Goal: Task Accomplishment & Management: Manage account settings

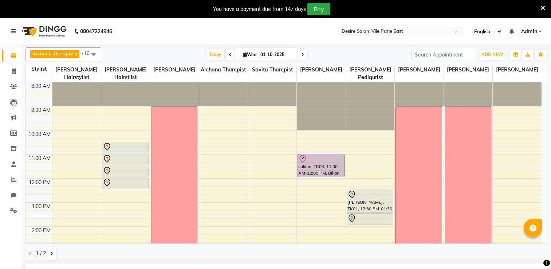
select select "75804"
select select "900"
select select "4579"
select select "4580"
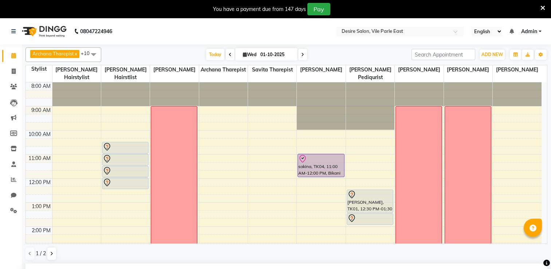
select select "4583"
select select "4582"
select select "tentative"
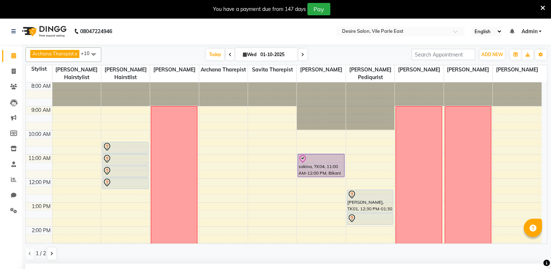
scroll to position [266, 0]
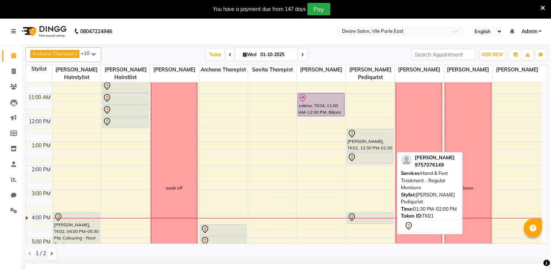
click at [374, 153] on div at bounding box center [370, 157] width 45 height 9
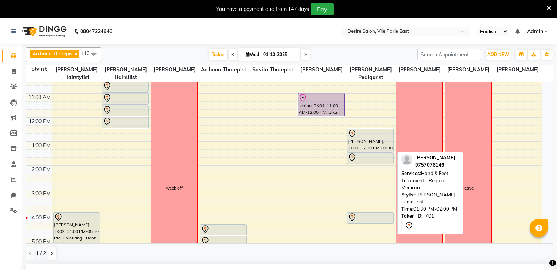
select select "7"
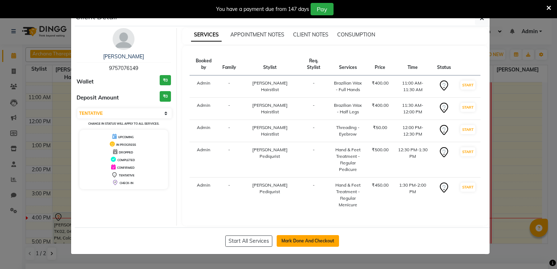
click at [335, 238] on button "Mark Done And Checkout" at bounding box center [308, 241] width 62 height 12
select select "service"
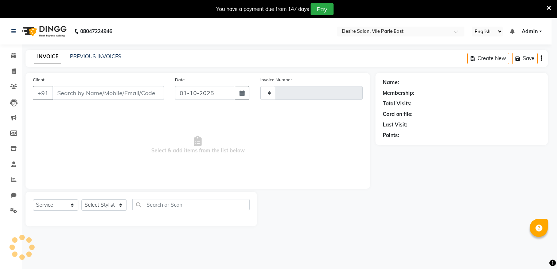
type input "1024"
select select "8076"
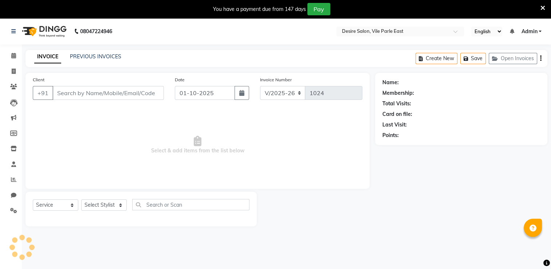
type input "9757076149"
select select "85301"
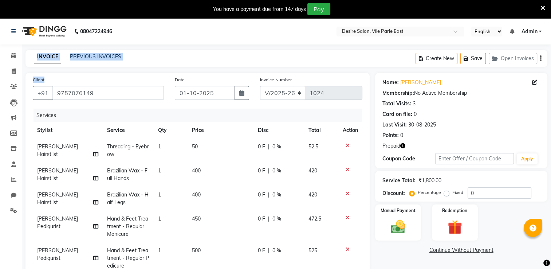
click at [0, 91] on html "08047224946 Select Location × Desire Salon, Vile Parle East English ENGLISH Esp…" at bounding box center [275, 134] width 551 height 269
click at [201, 40] on nav "08047224946 Select Location × Desire Salon, Vile Parle East English ENGLISH Esp…" at bounding box center [275, 31] width 551 height 26
click at [12, 54] on icon at bounding box center [13, 55] width 5 height 5
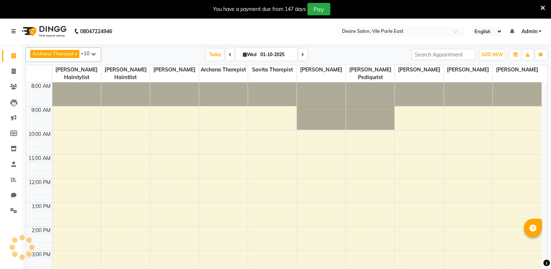
scroll to position [143, 0]
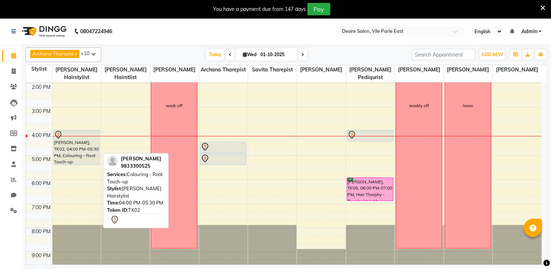
click at [64, 148] on div "[PERSON_NAME], TK02, 04:00 PM-05:30 PM, Colouring - Root Touch-up" at bounding box center [77, 147] width 46 height 35
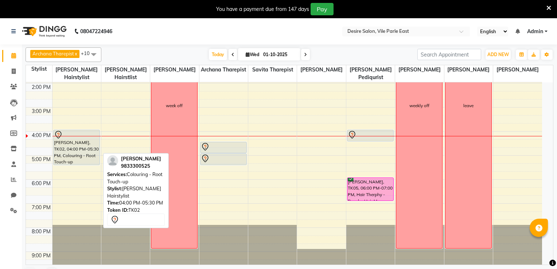
select select "7"
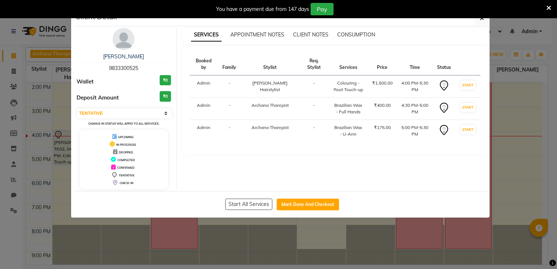
click at [321, 211] on div "Start All Services Mark Done And Checkout" at bounding box center [282, 204] width 415 height 27
click at [320, 204] on button "Mark Done And Checkout" at bounding box center [308, 205] width 62 height 12
select select "8076"
select select "service"
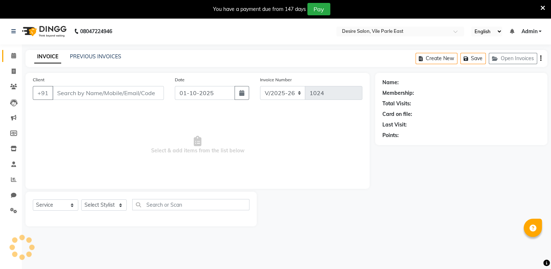
type input "9833300525"
select select "74552"
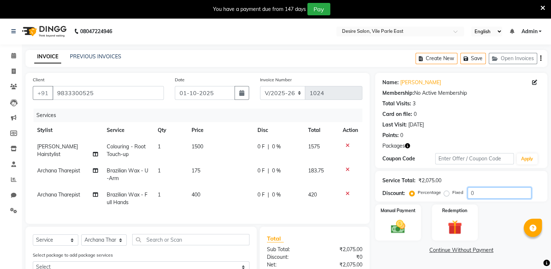
click at [478, 193] on input "0" at bounding box center [500, 192] width 64 height 11
type input "100"
click at [401, 223] on img at bounding box center [398, 226] width 24 height 17
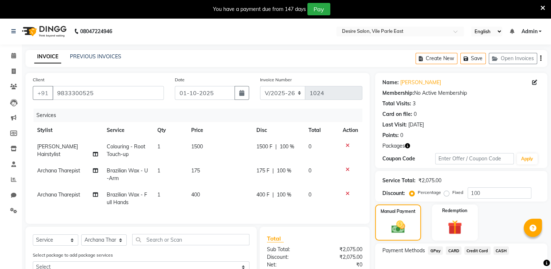
click at [501, 250] on span "CASH" at bounding box center [502, 250] width 16 height 8
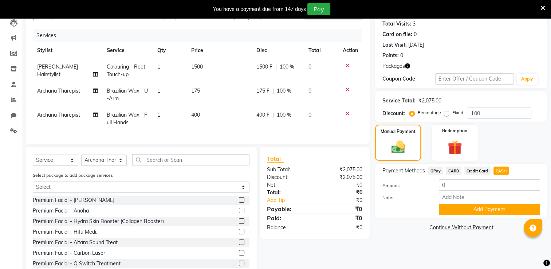
scroll to position [85, 0]
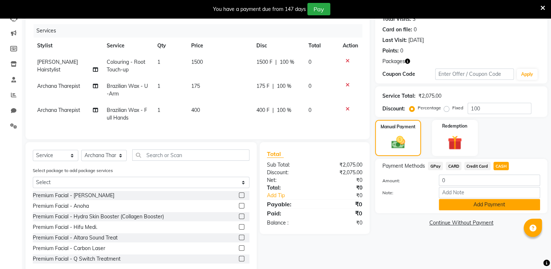
click at [501, 210] on button "Add Payment" at bounding box center [489, 204] width 101 height 11
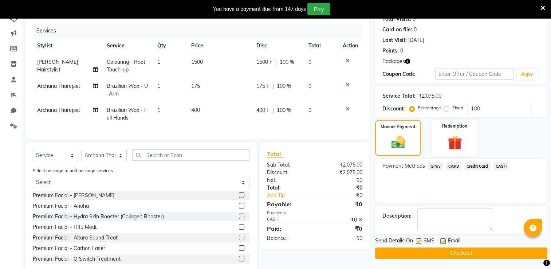
click at [470, 250] on button "Checkout" at bounding box center [461, 252] width 172 height 11
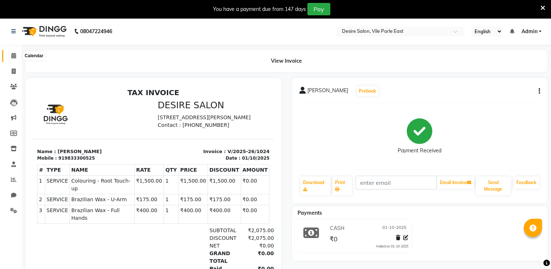
click at [13, 58] on icon at bounding box center [13, 55] width 5 height 5
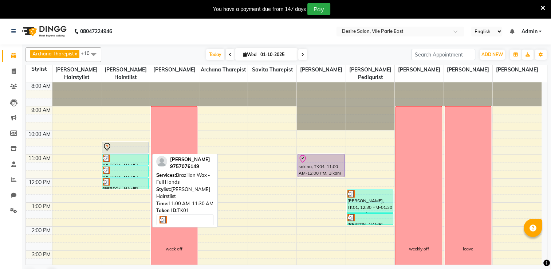
click at [125, 155] on div "[PERSON_NAME], TK01, 11:00 AM-11:30 AM, Brazilian Wax - Full Hands" at bounding box center [125, 159] width 46 height 11
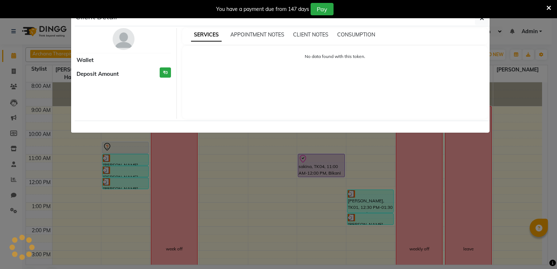
select select "3"
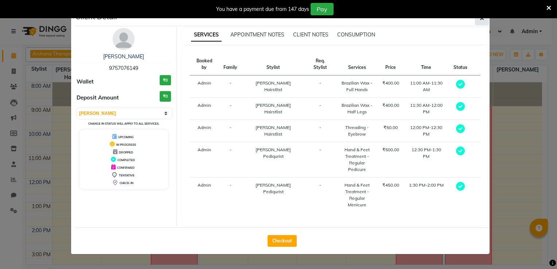
click at [481, 19] on icon "button" at bounding box center [482, 18] width 4 height 6
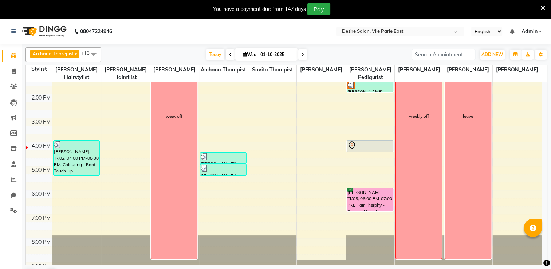
scroll to position [143, 0]
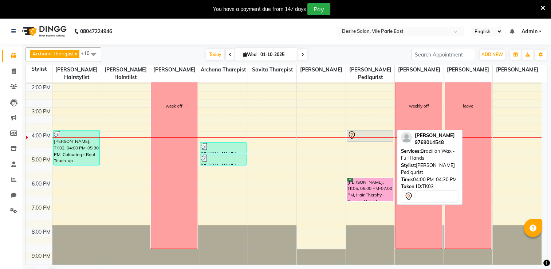
click at [371, 131] on div "[PERSON_NAME], TK03, 04:00 PM-04:30 PM, Brazilian Wax - Full Hands" at bounding box center [370, 135] width 46 height 11
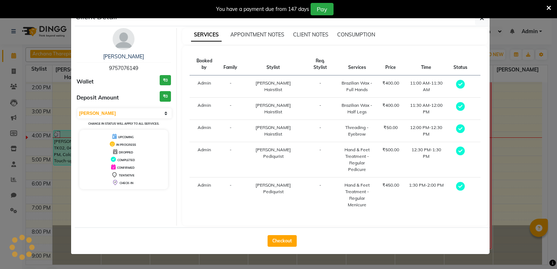
select select "7"
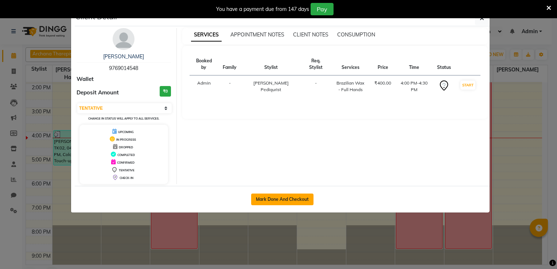
click at [303, 199] on button "Mark Done And Checkout" at bounding box center [282, 199] width 62 height 12
select select "service"
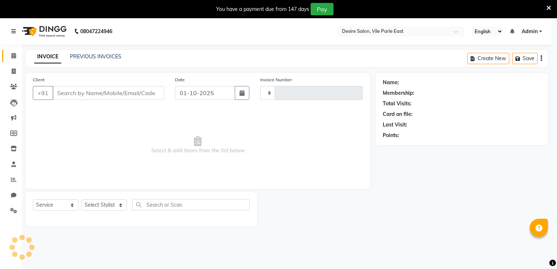
type input "1025"
select select "3"
select select "8076"
type input "9769014548"
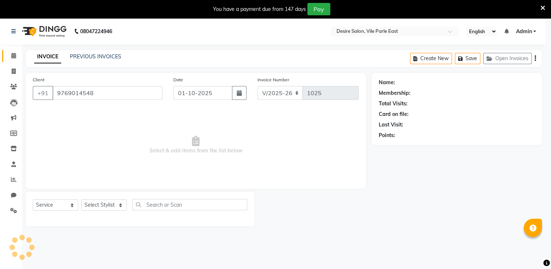
select select "85301"
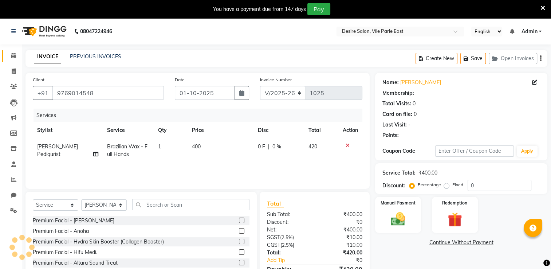
select select "1: Object"
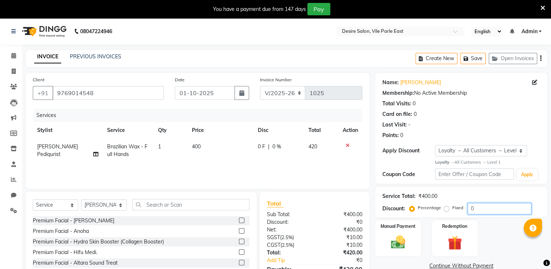
click at [474, 208] on input "0" at bounding box center [500, 208] width 64 height 11
type input "100"
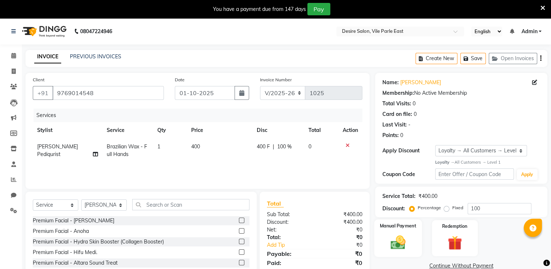
click at [380, 251] on div "Manual Payment" at bounding box center [399, 238] width 48 height 38
click at [500, 266] on span "CASH" at bounding box center [502, 266] width 16 height 8
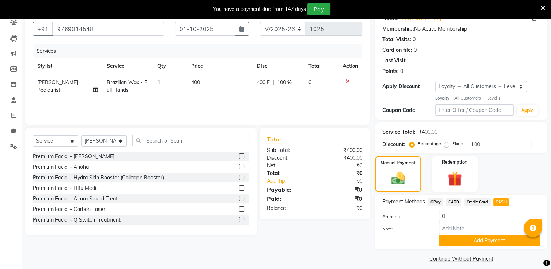
scroll to position [71, 0]
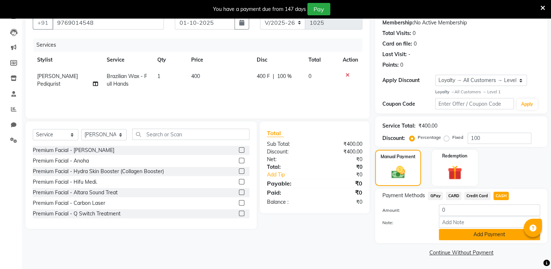
click at [485, 232] on button "Add Payment" at bounding box center [489, 234] width 101 height 11
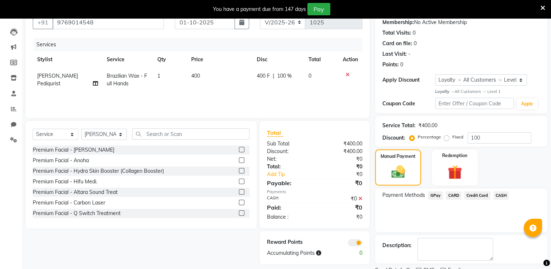
scroll to position [101, 0]
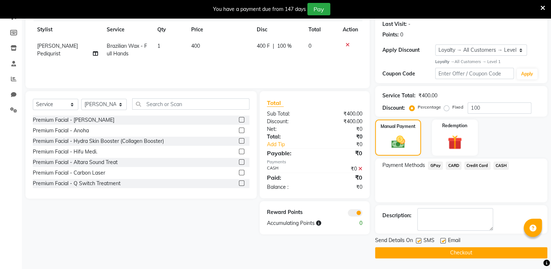
click at [488, 253] on button "Checkout" at bounding box center [461, 252] width 172 height 11
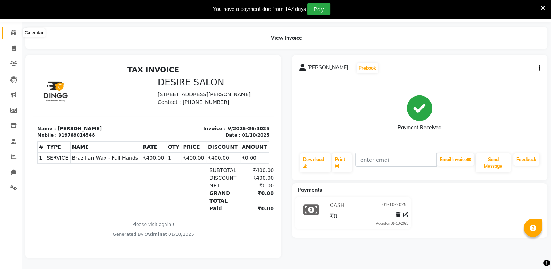
click at [12, 30] on icon at bounding box center [13, 32] width 5 height 5
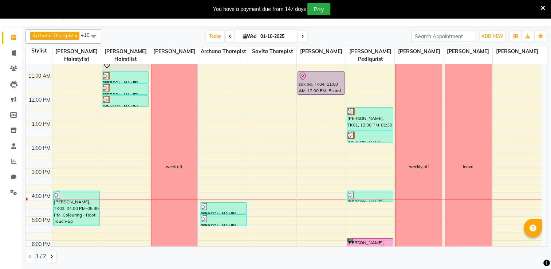
scroll to position [64, 0]
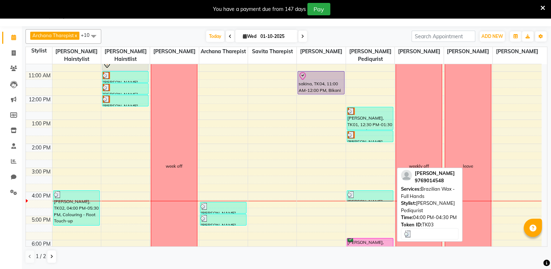
click at [386, 191] on div at bounding box center [370, 194] width 45 height 7
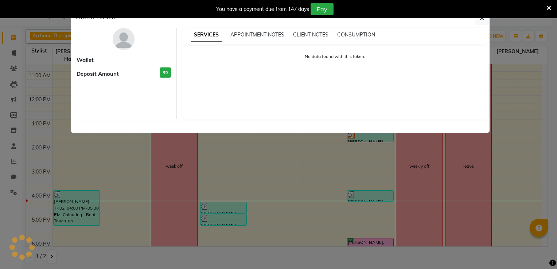
select select "3"
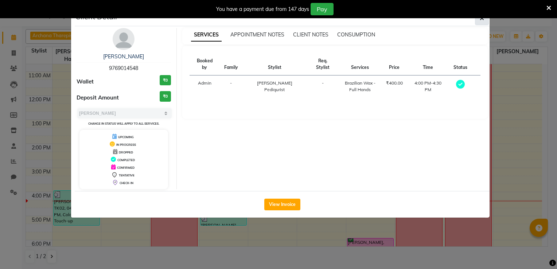
click at [482, 18] on icon "button" at bounding box center [482, 18] width 4 height 6
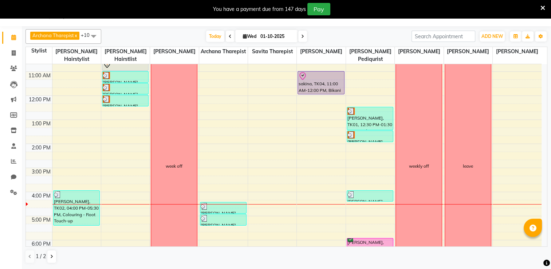
click at [245, 35] on span "Wed" at bounding box center [249, 36] width 17 height 5
select select "10"
select select "2025"
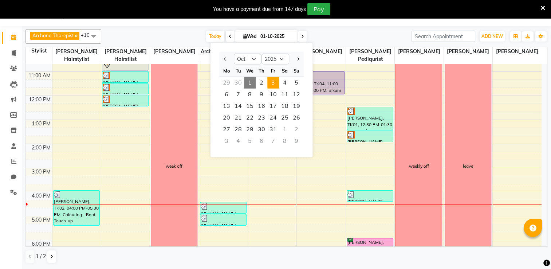
click at [275, 84] on span "3" at bounding box center [273, 83] width 12 height 12
type input "03-10-2025"
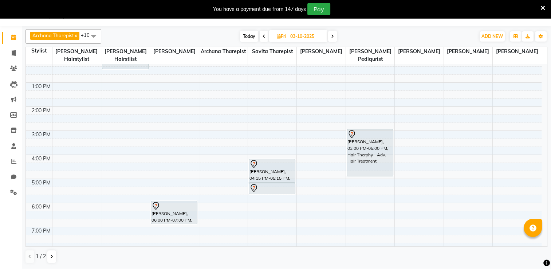
scroll to position [102, 0]
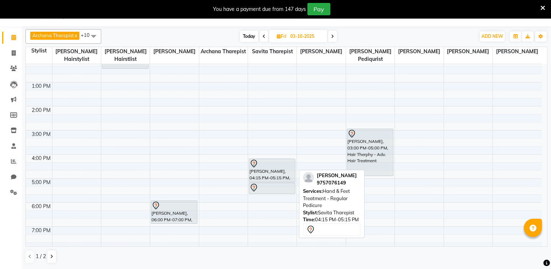
click at [281, 159] on div at bounding box center [272, 163] width 45 height 9
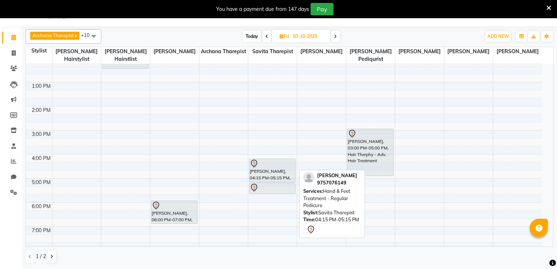
select select "7"
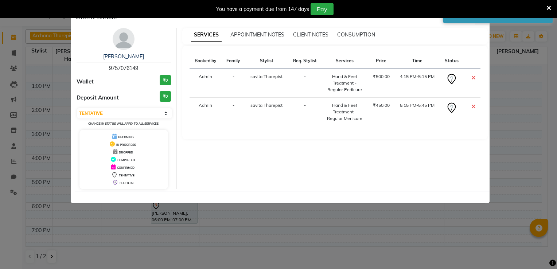
click at [529, 85] on ngb-modal-window "Client Detail [PERSON_NAME] 9757076149 Wallet ₹0 Deposit Amount ₹0 Select CONFI…" at bounding box center [278, 134] width 557 height 269
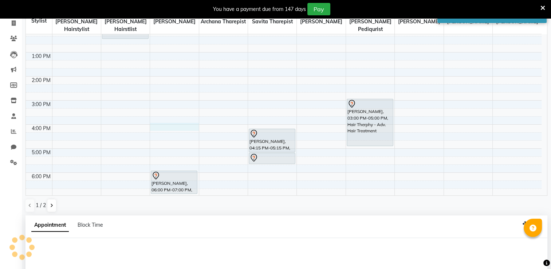
select select "74553"
select select "tentative"
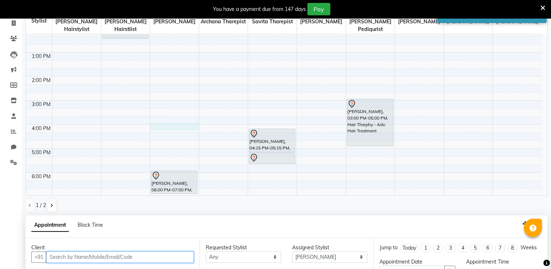
scroll to position [160, 0]
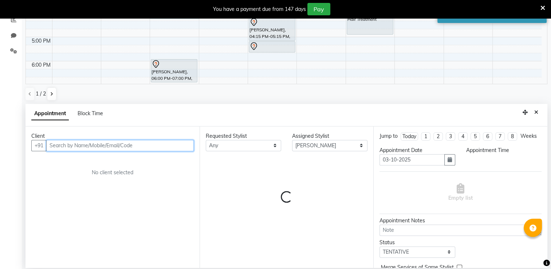
select select "960"
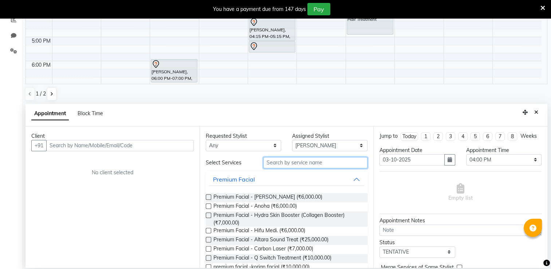
click at [290, 164] on input "text" at bounding box center [315, 162] width 104 height 11
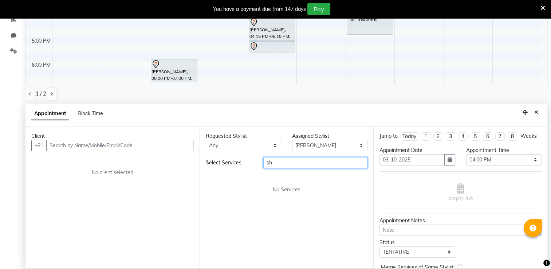
type input "s"
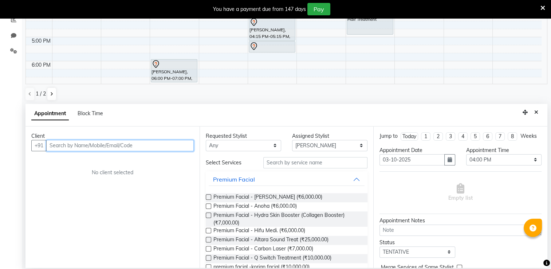
click at [76, 146] on input "text" at bounding box center [120, 145] width 148 height 11
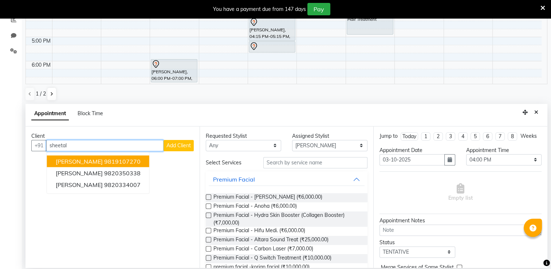
click at [101, 161] on button "[PERSON_NAME] 9819107270" at bounding box center [98, 161] width 102 height 12
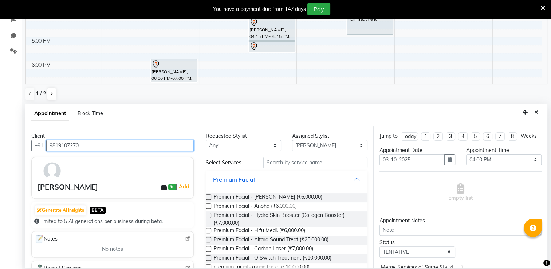
type input "9819107270"
click at [207, 196] on label at bounding box center [208, 196] width 5 height 5
click at [207, 196] on input "checkbox" at bounding box center [208, 197] width 5 height 5
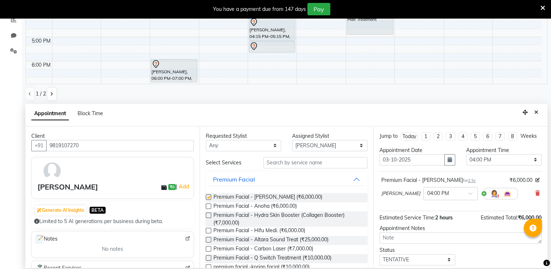
checkbox input "false"
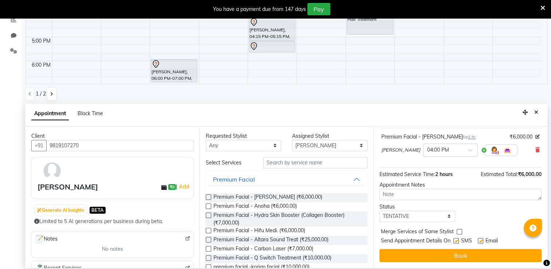
scroll to position [50, 0]
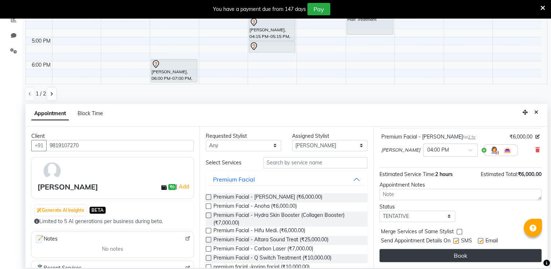
click at [491, 255] on button "Book" at bounding box center [461, 255] width 162 height 13
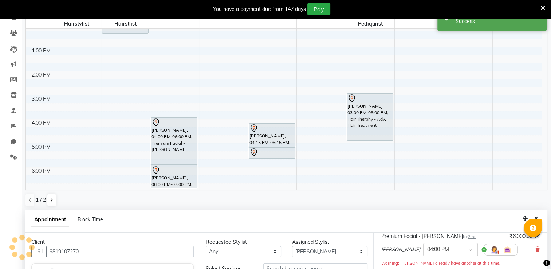
scroll to position [0, 0]
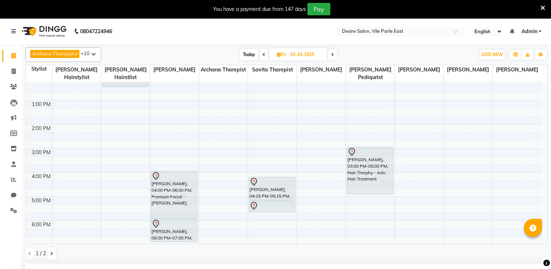
click at [297, 57] on input "03-10-2025" at bounding box center [306, 54] width 36 height 11
select select "10"
select select "2025"
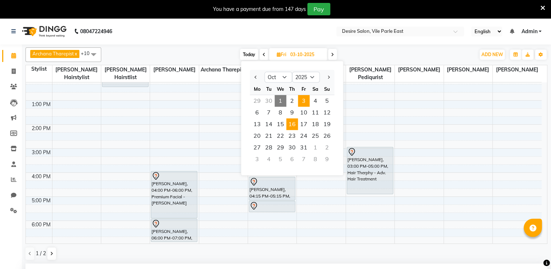
click at [290, 126] on span "16" at bounding box center [292, 124] width 12 height 12
type input "[DATE]"
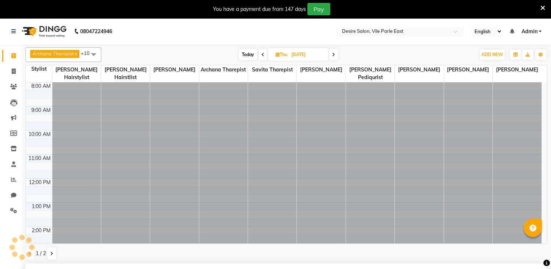
select select "960"
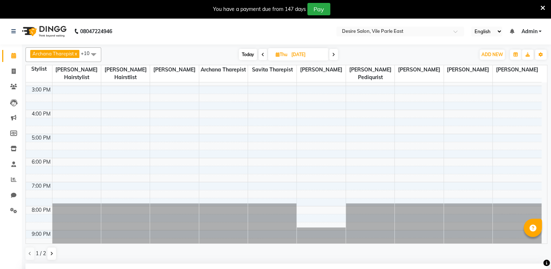
scroll to position [17, 0]
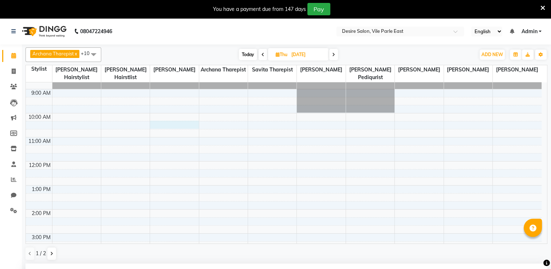
click at [157, 116] on div "8:00 AM 9:00 AM 10:00 AM 11:00 AM 12:00 PM 1:00 PM 2:00 PM 3:00 PM 4:00 PM 5:00…" at bounding box center [284, 233] width 516 height 336
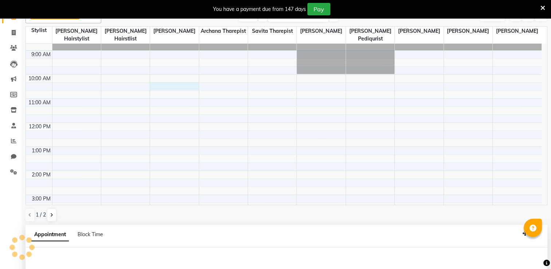
select select "74553"
select select "615"
select select "tentative"
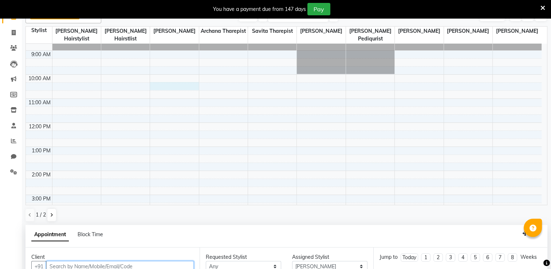
scroll to position [160, 0]
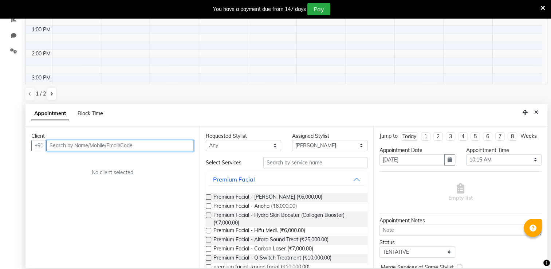
click at [94, 141] on input "text" at bounding box center [120, 145] width 148 height 11
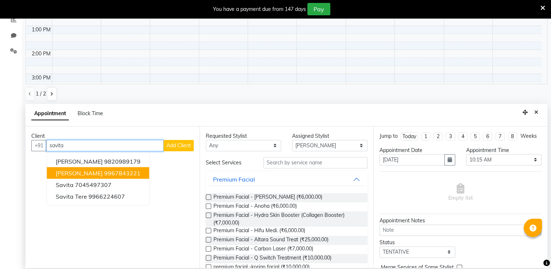
click at [104, 175] on ngb-highlight "9967843221" at bounding box center [122, 172] width 36 height 7
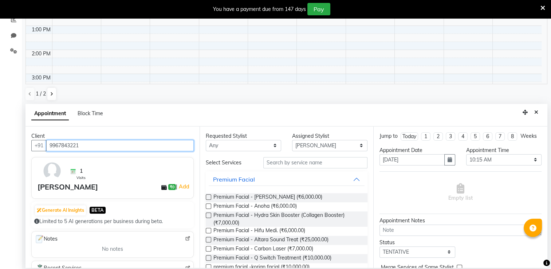
type input "9967843221"
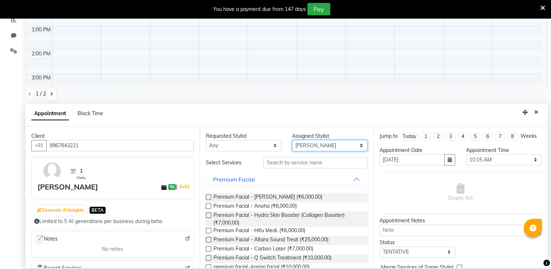
click at [327, 146] on select "Select Archana Tharepist [PERSON_NAME] Pediqurist [PERSON_NAME] desire salon [P…" at bounding box center [329, 145] width 75 height 11
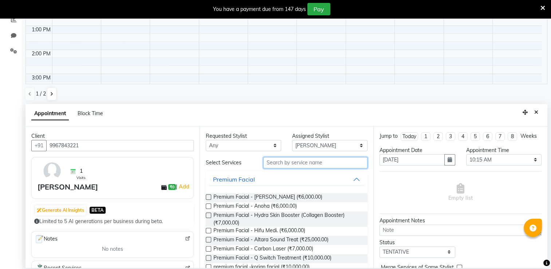
click at [295, 163] on input "text" at bounding box center [315, 162] width 104 height 11
click at [208, 196] on label at bounding box center [208, 196] width 5 height 5
click at [208, 196] on input "checkbox" at bounding box center [208, 197] width 5 height 5
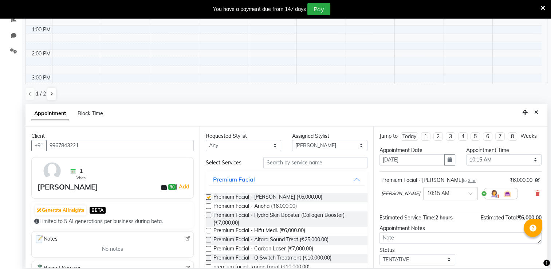
checkbox input "false"
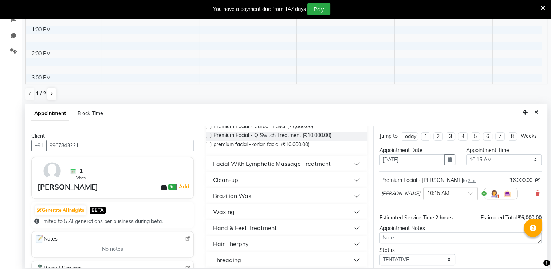
scroll to position [124, 0]
click at [243, 193] on div "Brazilian Wax" at bounding box center [232, 194] width 39 height 9
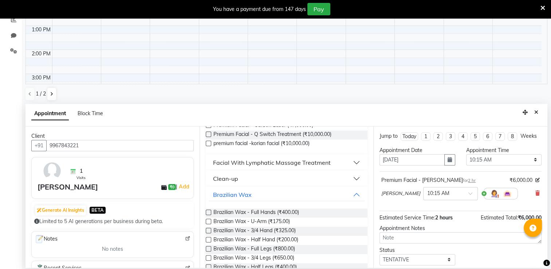
click at [210, 211] on label at bounding box center [208, 212] width 5 height 5
click at [210, 211] on input "checkbox" at bounding box center [208, 213] width 5 height 5
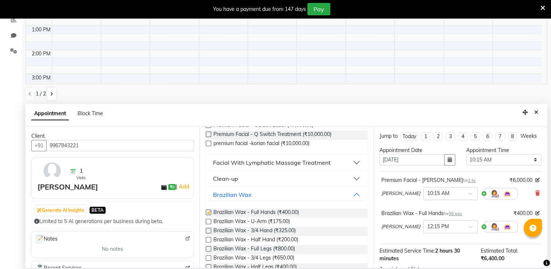
checkbox input "false"
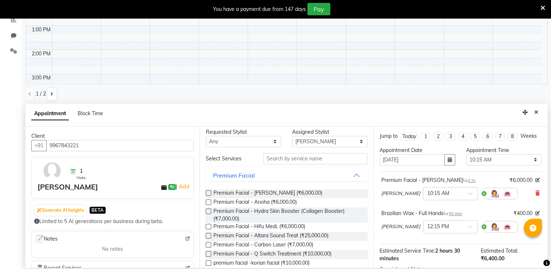
scroll to position [0, 0]
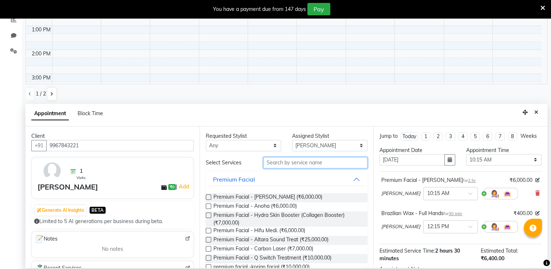
click at [289, 163] on input "text" at bounding box center [315, 162] width 104 height 11
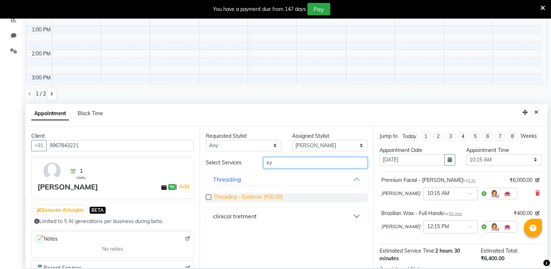
type input "ey"
click at [259, 196] on span "Threading - Eyebrow (₹50.00)" at bounding box center [248, 197] width 69 height 9
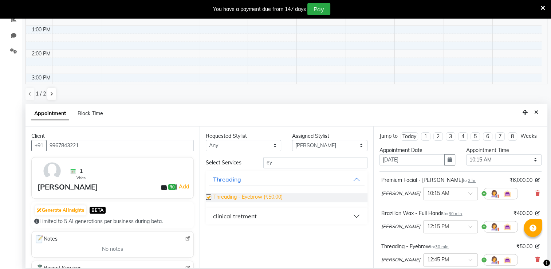
checkbox input "false"
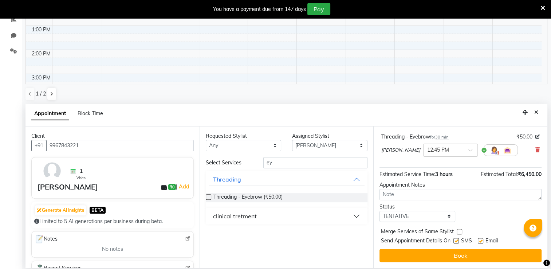
scroll to position [116, 0]
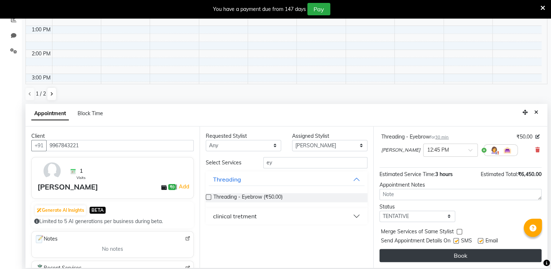
click at [484, 252] on button "Book" at bounding box center [461, 255] width 162 height 13
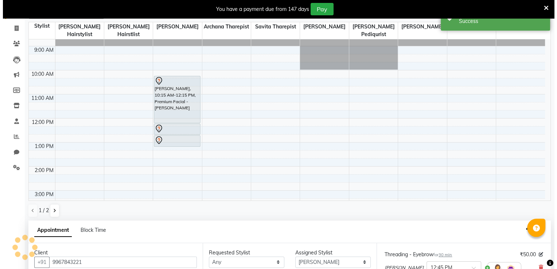
scroll to position [124, 0]
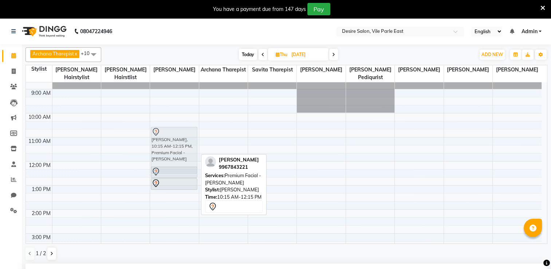
drag, startPoint x: 174, startPoint y: 125, endPoint x: 175, endPoint y: 131, distance: 5.9
click at [175, 131] on div "[PERSON_NAME], 10:15 AM-12:15 PM, Premium Facial - [PERSON_NAME] [PERSON_NAME],…" at bounding box center [174, 233] width 48 height 336
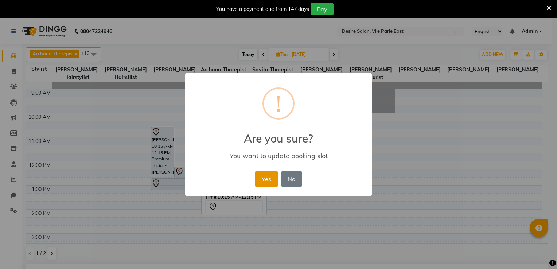
click at [269, 180] on button "Yes" at bounding box center [266, 179] width 22 height 16
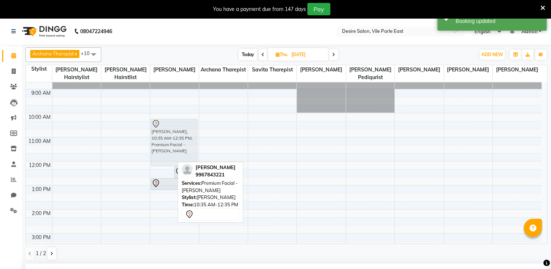
drag, startPoint x: 161, startPoint y: 160, endPoint x: 161, endPoint y: 155, distance: 4.4
click at [161, 152] on div "[PERSON_NAME], 10:35 AM-12:35 PM, Premium Facial - [PERSON_NAME] [PERSON_NAME],…" at bounding box center [174, 233] width 48 height 336
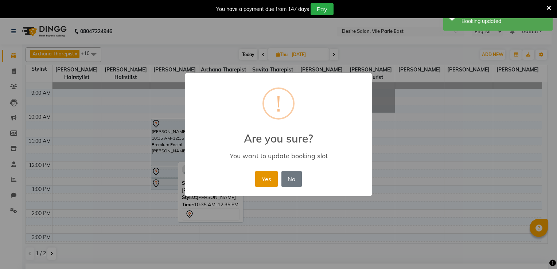
click at [261, 181] on button "Yes" at bounding box center [266, 179] width 22 height 16
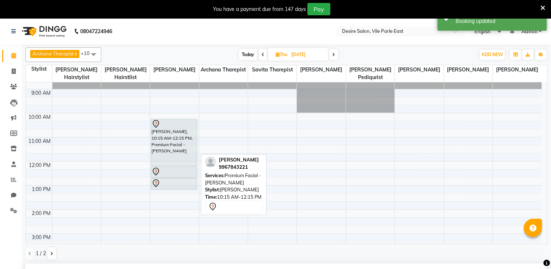
click at [168, 148] on div "[PERSON_NAME], 10:15 AM-12:15 PM, Premium Facial - [PERSON_NAME]" at bounding box center [174, 142] width 46 height 47
select select "7"
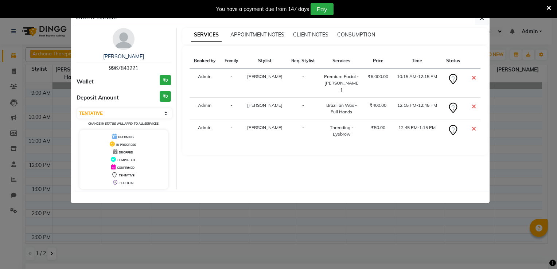
click at [474, 78] on icon at bounding box center [474, 78] width 4 height 6
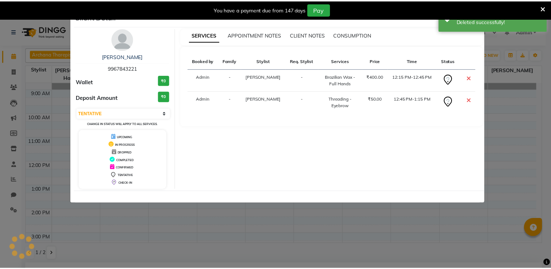
scroll to position [116, 0]
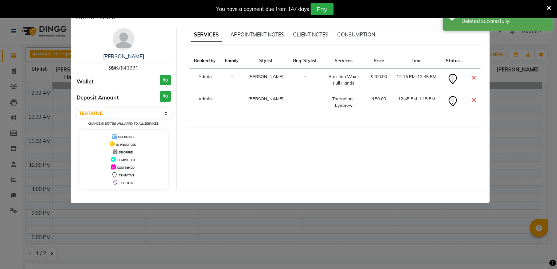
click at [474, 77] on icon at bounding box center [474, 78] width 4 height 6
click at [474, 77] on icon at bounding box center [473, 78] width 4 height 6
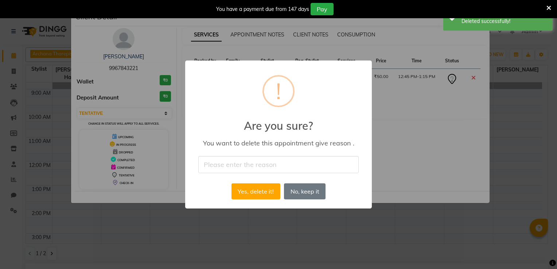
click at [284, 162] on input "text" at bounding box center [278, 164] width 160 height 17
type input "not coming [DATE]"
click at [257, 191] on button "Yes, delete it!" at bounding box center [255, 191] width 49 height 16
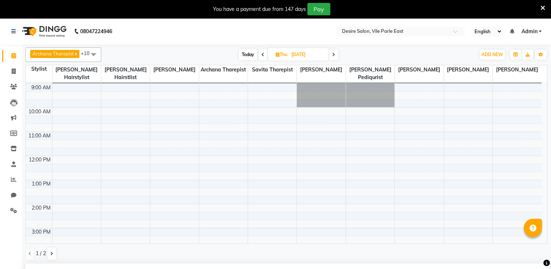
scroll to position [19, 0]
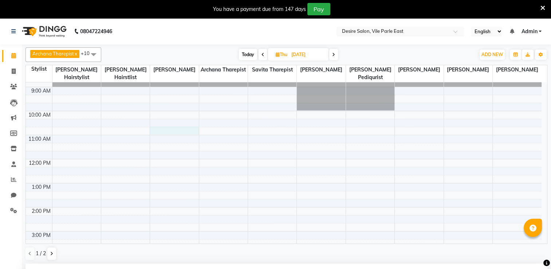
click at [153, 121] on div "8:00 AM 9:00 AM 10:00 AM 11:00 AM 12:00 PM 1:00 PM 2:00 PM 3:00 PM 4:00 PM 5:00…" at bounding box center [284, 231] width 516 height 336
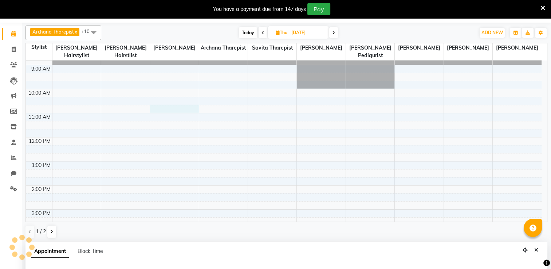
select select "74553"
select select "645"
select select "tentative"
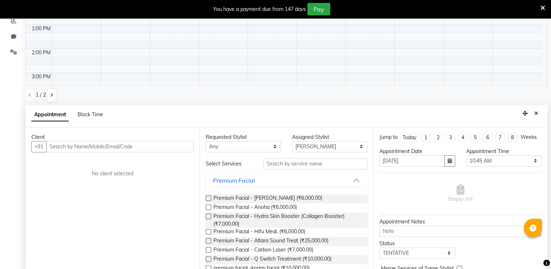
scroll to position [160, 0]
click at [92, 146] on input "text" at bounding box center [120, 145] width 148 height 11
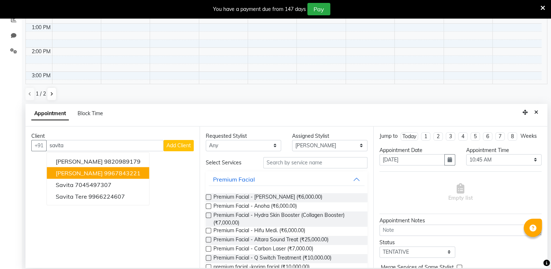
click at [104, 172] on ngb-highlight "9967843221" at bounding box center [122, 172] width 36 height 7
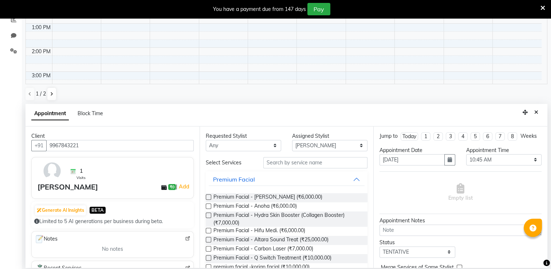
type input "9967843221"
click at [312, 146] on select "Select Archana Tharepist [PERSON_NAME] Pediqurist [PERSON_NAME] desire salon [P…" at bounding box center [329, 145] width 75 height 11
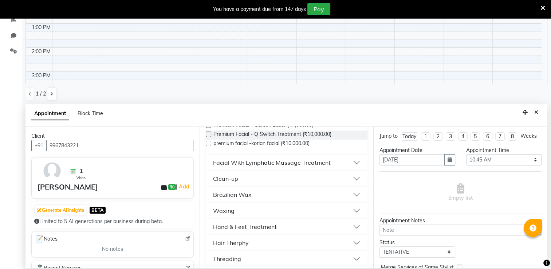
click at [270, 163] on div "Facial With Lymphatic Massage Treatment" at bounding box center [272, 162] width 118 height 9
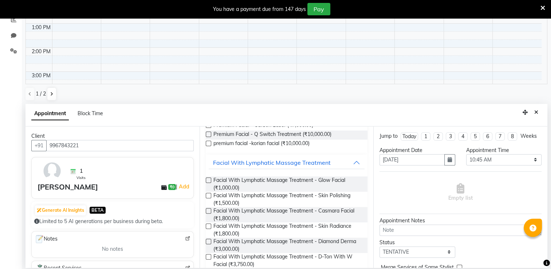
click at [208, 210] on label at bounding box center [208, 210] width 5 height 5
click at [208, 210] on input "checkbox" at bounding box center [208, 211] width 5 height 5
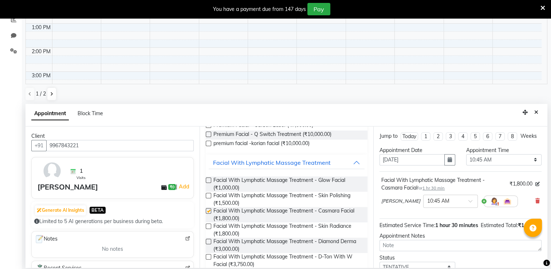
checkbox input "false"
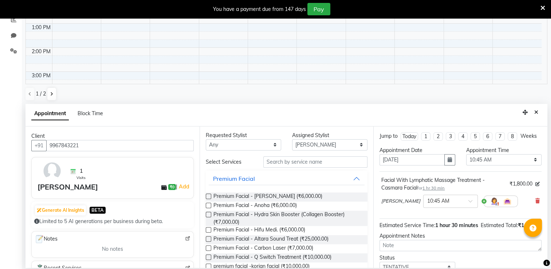
scroll to position [0, 0]
click at [278, 162] on input "text" at bounding box center [315, 162] width 104 height 11
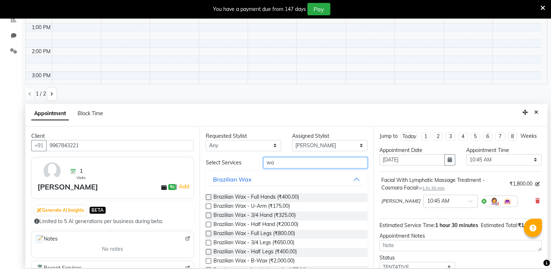
type input "wa"
click at [208, 197] on label at bounding box center [208, 196] width 5 height 5
click at [208, 197] on input "checkbox" at bounding box center [208, 197] width 5 height 5
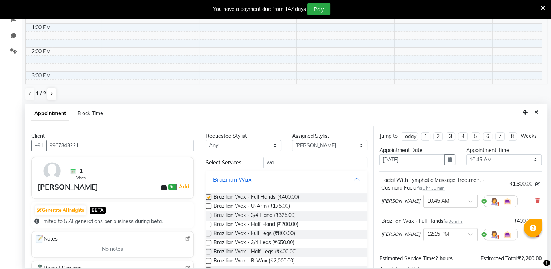
checkbox input "false"
click at [207, 207] on label at bounding box center [208, 205] width 5 height 5
click at [207, 207] on input "checkbox" at bounding box center [208, 206] width 5 height 5
checkbox input "false"
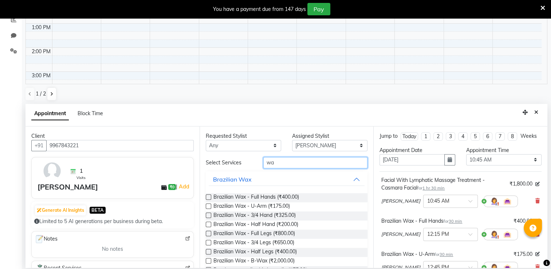
click at [278, 163] on input "wa" at bounding box center [315, 162] width 104 height 11
type input "w"
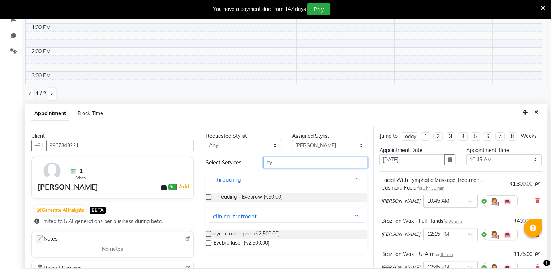
type input "ey"
click at [207, 197] on label at bounding box center [208, 196] width 5 height 5
click at [207, 197] on input "checkbox" at bounding box center [208, 197] width 5 height 5
checkbox input "false"
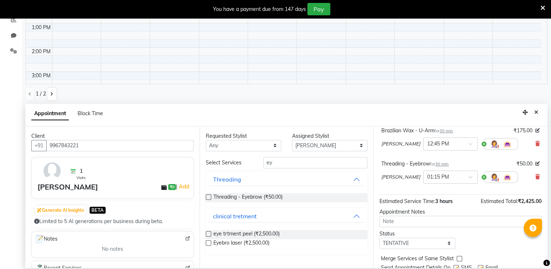
scroll to position [157, 0]
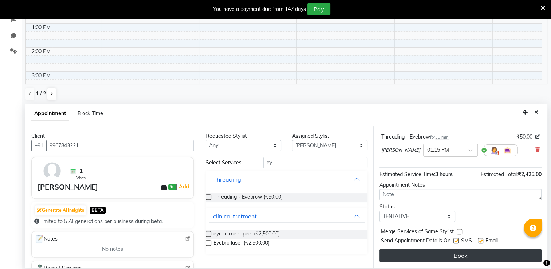
click at [506, 249] on button "Book" at bounding box center [461, 255] width 162 height 13
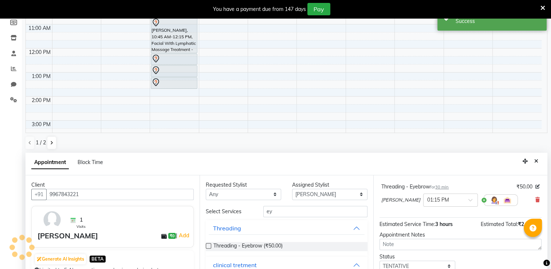
scroll to position [165, 0]
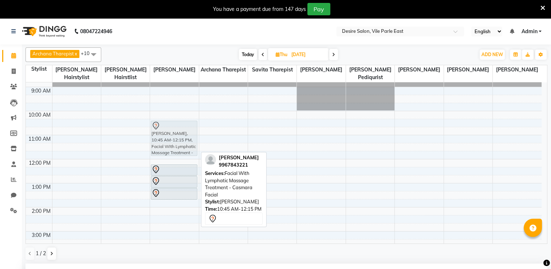
drag, startPoint x: 172, startPoint y: 135, endPoint x: 173, endPoint y: 129, distance: 6.6
click at [173, 129] on div "[PERSON_NAME], 10:45 AM-12:15 PM, Facial With Lymphatic Massage Treatment - Cas…" at bounding box center [174, 231] width 48 height 336
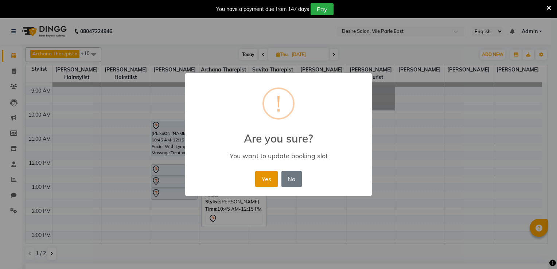
click at [268, 183] on button "Yes" at bounding box center [266, 179] width 22 height 16
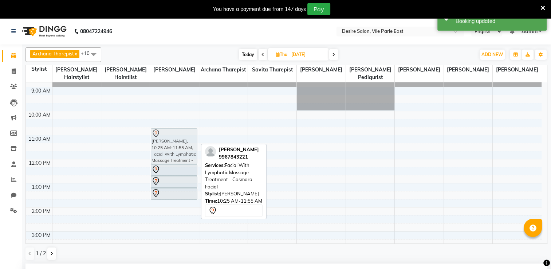
drag, startPoint x: 175, startPoint y: 126, endPoint x: 175, endPoint y: 132, distance: 5.8
click at [175, 132] on div "[PERSON_NAME], 10:25 AM-11:55 AM, Facial With Lymphatic Massage Treatment - Cas…" at bounding box center [174, 231] width 48 height 336
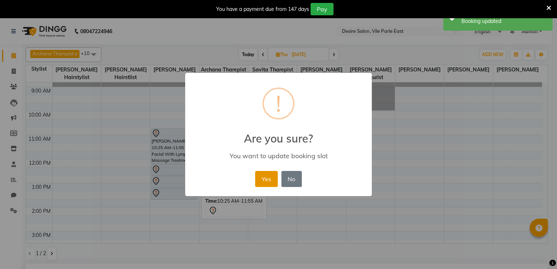
click at [266, 172] on button "Yes" at bounding box center [266, 179] width 22 height 16
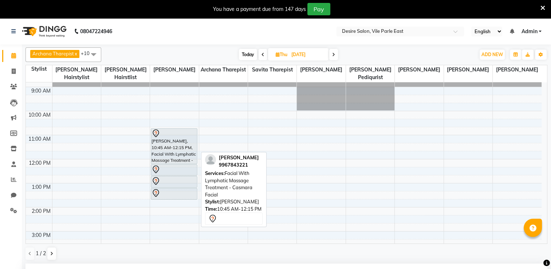
click at [184, 137] on div "[PERSON_NAME], 10:45 AM-12:15 PM, Facial With Lymphatic Massage Treatment - Cas…" at bounding box center [174, 146] width 46 height 35
drag, startPoint x: 187, startPoint y: 143, endPoint x: 187, endPoint y: 138, distance: 4.4
click at [187, 138] on div "[PERSON_NAME], 10:45 AM-12:15 PM, Facial With Lymphatic Massage Treatment - Cas…" at bounding box center [174, 231] width 48 height 336
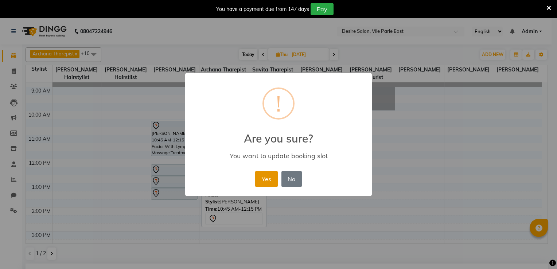
click at [267, 179] on button "Yes" at bounding box center [266, 179] width 22 height 16
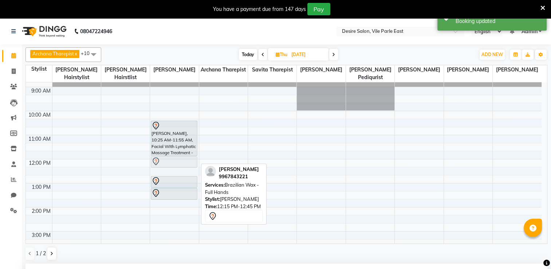
drag, startPoint x: 160, startPoint y: 162, endPoint x: 162, endPoint y: 152, distance: 9.6
click at [162, 152] on div "[PERSON_NAME], 10:25 AM-11:55 AM, Facial With Lymphatic Massage Treatment - Cas…" at bounding box center [174, 231] width 48 height 336
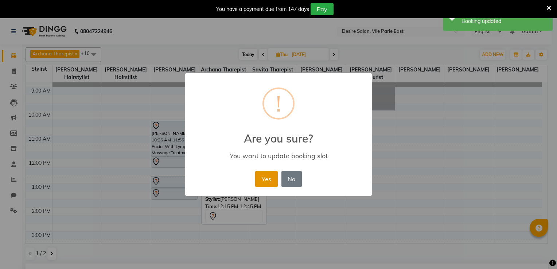
click at [262, 179] on button "Yes" at bounding box center [266, 179] width 22 height 16
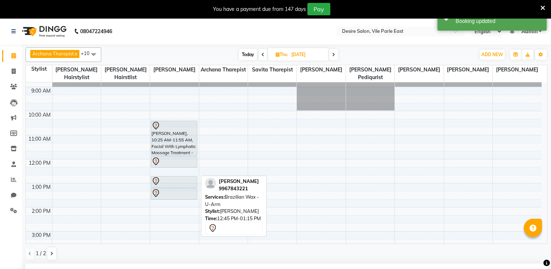
drag, startPoint x: 174, startPoint y: 178, endPoint x: 175, endPoint y: 159, distance: 19.0
click at [175, 63] on div "[PERSON_NAME], 10:25 AM-11:55 AM, Facial With Lymphatic Massage Treatment - Cas…" at bounding box center [174, 63] width 47 height 0
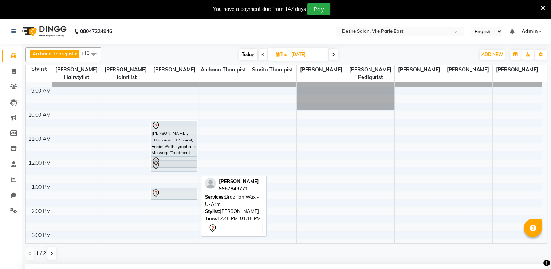
drag, startPoint x: 166, startPoint y: 172, endPoint x: 171, endPoint y: 157, distance: 15.8
click at [171, 157] on div "[PERSON_NAME], 10:25 AM-11:55 AM, Facial With Lymphatic Massage Treatment - Cas…" at bounding box center [174, 231] width 48 height 336
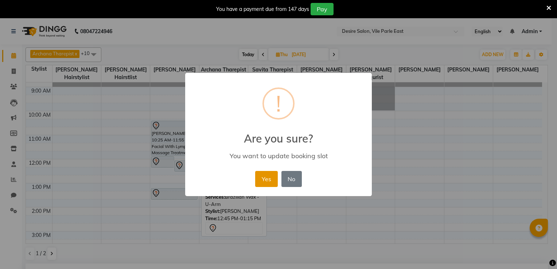
click at [268, 180] on button "Yes" at bounding box center [266, 179] width 22 height 16
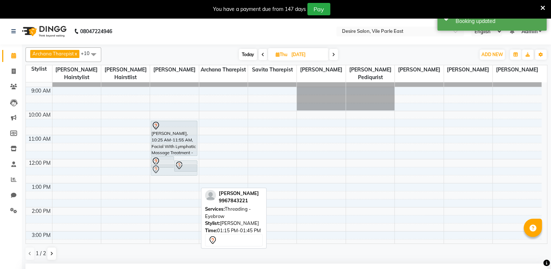
drag, startPoint x: 178, startPoint y: 189, endPoint x: 181, endPoint y: 165, distance: 23.8
click at [181, 165] on div "[PERSON_NAME], 11:55 AM-12:25 PM, Brazilian Wax - Full Hands [PERSON_NAME], 12:…" at bounding box center [174, 231] width 48 height 336
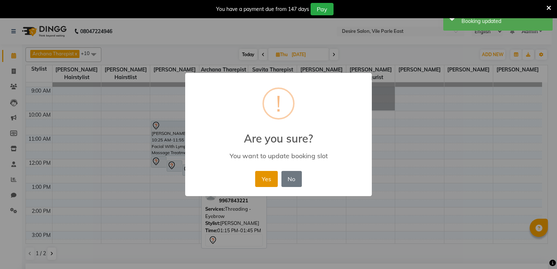
click at [261, 183] on button "Yes" at bounding box center [266, 179] width 22 height 16
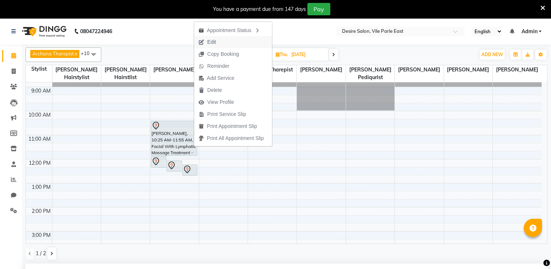
click at [220, 43] on span "Edit" at bounding box center [207, 42] width 26 height 12
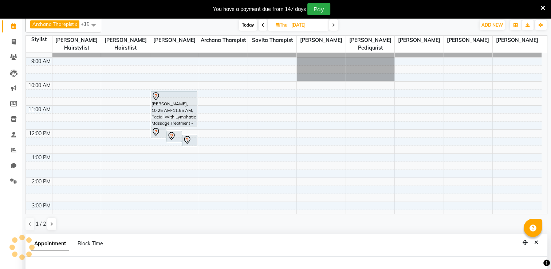
select select "tentative"
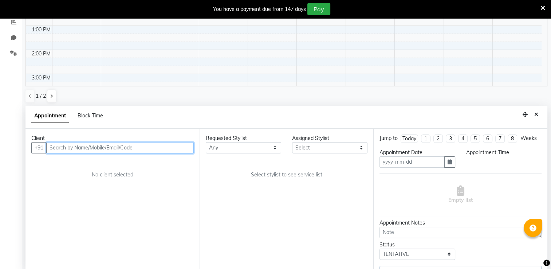
type input "[DATE]"
select select "74553"
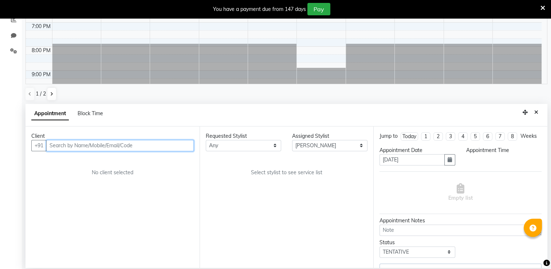
select select "4577"
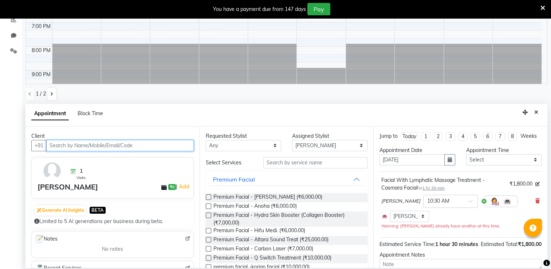
scroll to position [165, 0]
select select "4085"
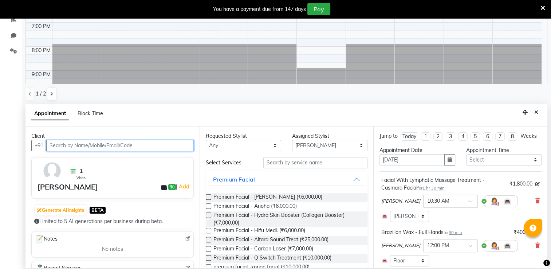
select select "4580"
select select "4584"
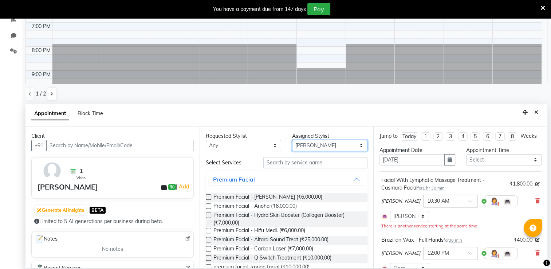
click at [351, 146] on select "Select Archana Tharepist [PERSON_NAME] Pediqurist [PERSON_NAME] desire salon [P…" at bounding box center [329, 145] width 75 height 11
click at [536, 203] on icon at bounding box center [538, 200] width 4 height 5
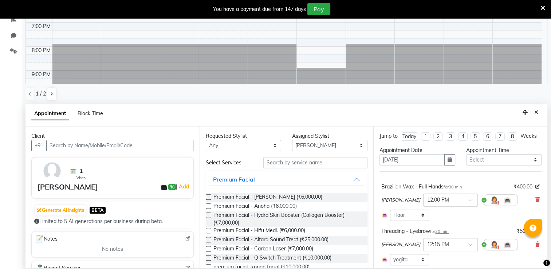
click at [535, 208] on div "Brazilian Wax - Full Hands for 30 min ₹400.00 [PERSON_NAME] × 12:00 PM Select R…" at bounding box center [461, 202] width 162 height 42
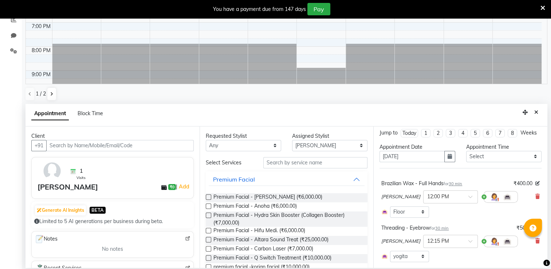
scroll to position [0, 0]
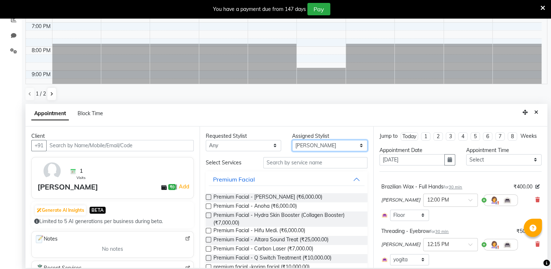
click at [354, 145] on select "Select Archana Tharepist [PERSON_NAME] Pediqurist [PERSON_NAME] desire salon [P…" at bounding box center [329, 145] width 75 height 11
select select "74551"
click at [292, 140] on select "Select Archana Tharepist [PERSON_NAME] Pediqurist [PERSON_NAME] desire salon [P…" at bounding box center [329, 145] width 75 height 11
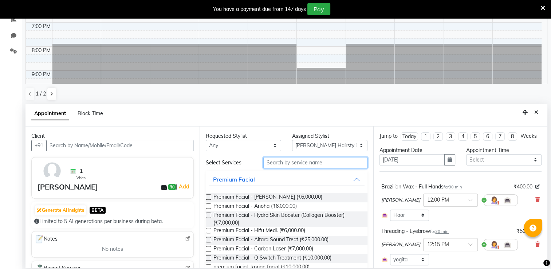
click at [275, 160] on input "text" at bounding box center [315, 162] width 104 height 11
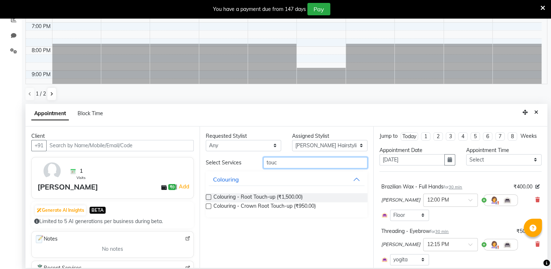
type input "touc"
click at [207, 197] on label at bounding box center [208, 196] width 5 height 5
click at [207, 197] on input "checkbox" at bounding box center [208, 197] width 5 height 5
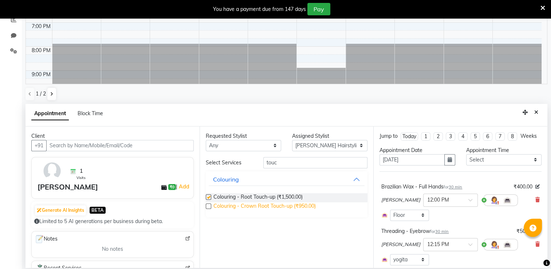
checkbox input "false"
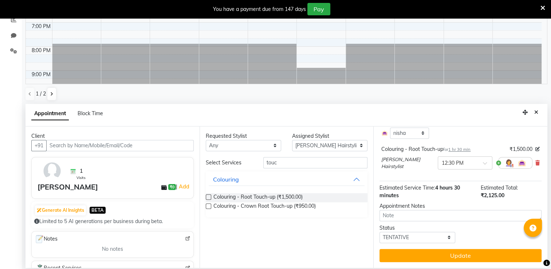
scroll to position [174, 0]
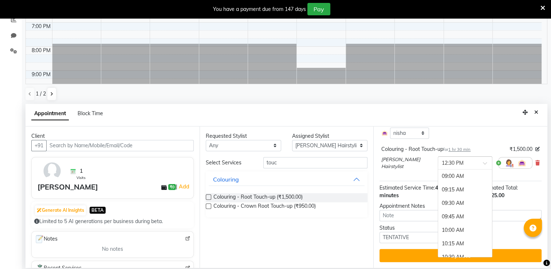
click at [483, 165] on span at bounding box center [487, 165] width 9 height 8
click at [438, 175] on div "10:30 AM" at bounding box center [465, 170] width 54 height 13
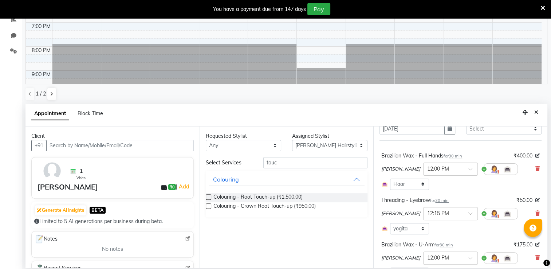
scroll to position [0, 0]
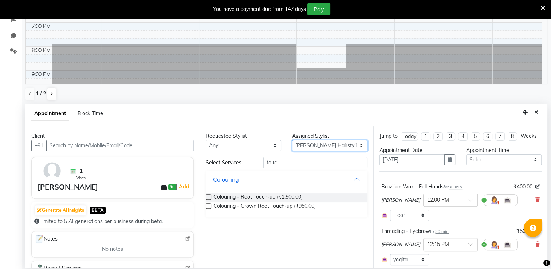
click at [361, 147] on select "Select Archana Tharepist [PERSON_NAME] Pediqurist [PERSON_NAME] desire salon [P…" at bounding box center [329, 145] width 75 height 11
select select "74553"
click at [292, 140] on select "Select Archana Tharepist [PERSON_NAME] Pediqurist [PERSON_NAME] desire salon [P…" at bounding box center [329, 145] width 75 height 11
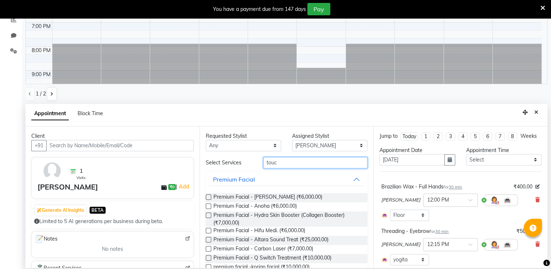
click at [278, 165] on input "touc" at bounding box center [315, 162] width 104 height 11
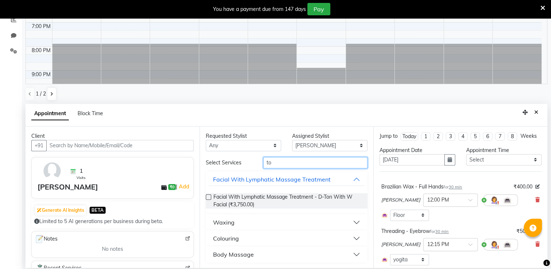
type input "t"
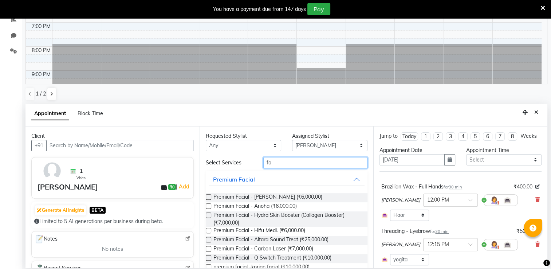
type input "f"
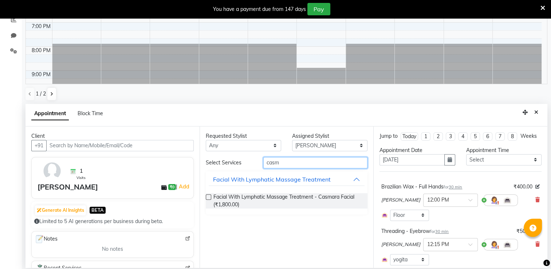
type input "casm"
click at [207, 196] on label at bounding box center [208, 196] width 5 height 5
click at [207, 196] on input "checkbox" at bounding box center [208, 197] width 5 height 5
checkbox input "false"
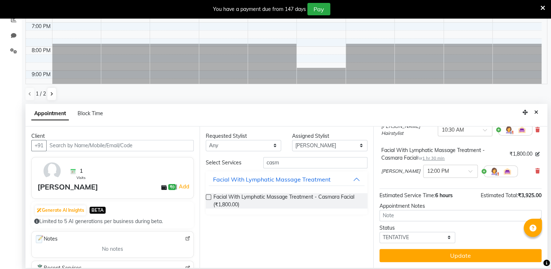
scroll to position [210, 0]
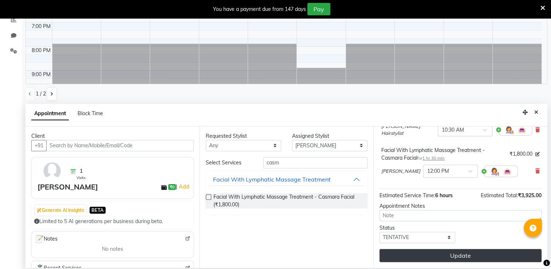
drag, startPoint x: 498, startPoint y: 262, endPoint x: 492, endPoint y: 258, distance: 7.5
click at [492, 258] on div "Jump to [DATE] 1 2 3 4 5 6 7 8 Weeks Appointment Date [DATE] Appointment Time S…" at bounding box center [460, 196] width 174 height 141
click at [492, 258] on button "Update" at bounding box center [461, 255] width 162 height 13
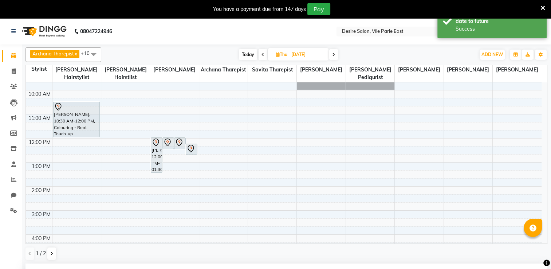
scroll to position [39, 0]
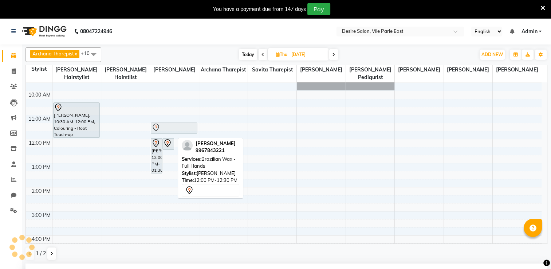
drag, startPoint x: 174, startPoint y: 137, endPoint x: 167, endPoint y: 120, distance: 18.9
click at [167, 120] on div "[PERSON_NAME], 12:00 PM-01:30 PM, Facial With Lymphatic Massage Treatment - Cas…" at bounding box center [174, 211] width 48 height 336
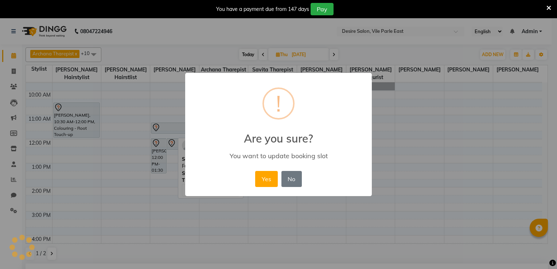
drag, startPoint x: 178, startPoint y: 133, endPoint x: 177, endPoint y: 128, distance: 4.8
click at [177, 128] on div "× ! Are you sure? You want to update booking slot Yes No No" at bounding box center [278, 134] width 557 height 269
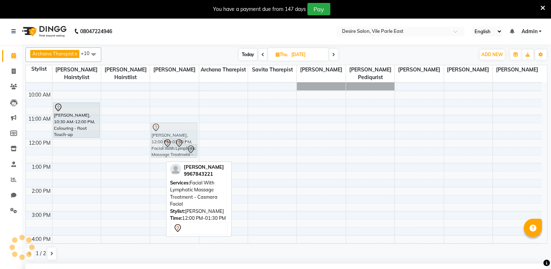
drag, startPoint x: 159, startPoint y: 133, endPoint x: 159, endPoint y: 120, distance: 13.5
click at [159, 120] on div "[PERSON_NAME], 12:00 PM-01:30 PM, Facial With Lymphatic Massage Treatment - Cas…" at bounding box center [174, 211] width 48 height 336
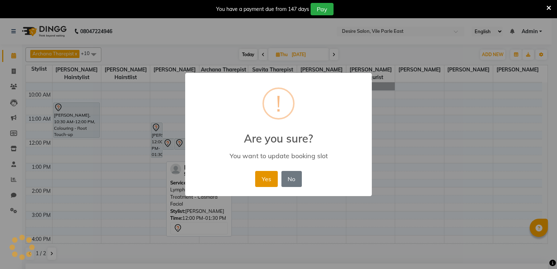
click at [266, 177] on button "Yes" at bounding box center [266, 179] width 22 height 16
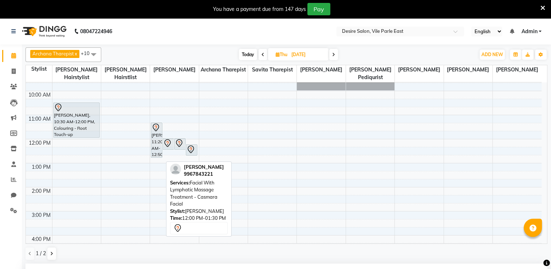
click at [247, 57] on span "Today" at bounding box center [248, 54] width 18 height 11
type input "01-10-2025"
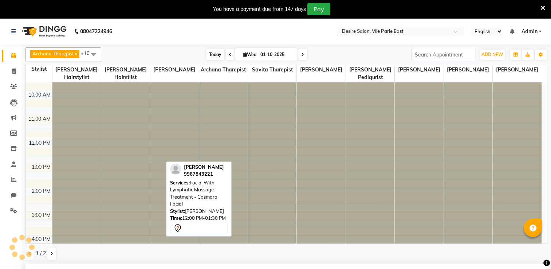
scroll to position [165, 0]
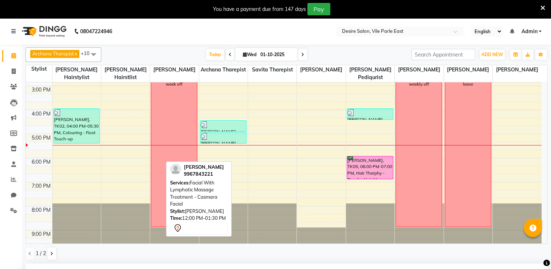
click at [304, 56] on span at bounding box center [302, 54] width 9 height 11
type input "02-10-2025"
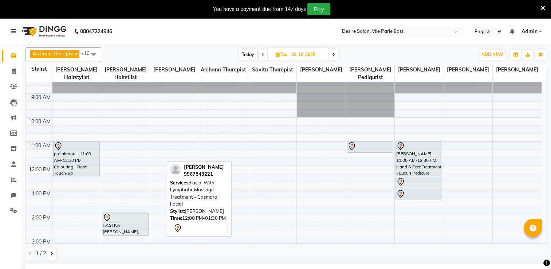
scroll to position [0, 0]
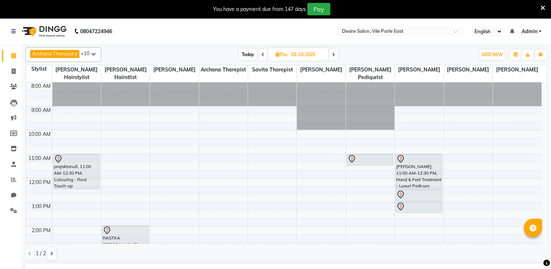
click at [297, 57] on input "02-10-2025" at bounding box center [307, 54] width 36 height 11
select select "10"
select select "2025"
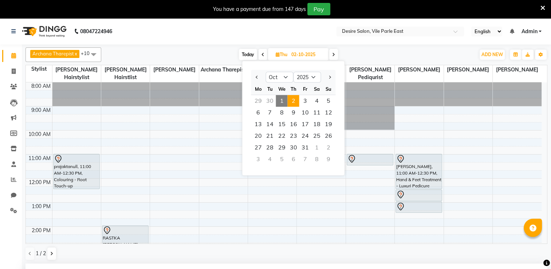
click at [292, 104] on span "2" at bounding box center [293, 101] width 12 height 12
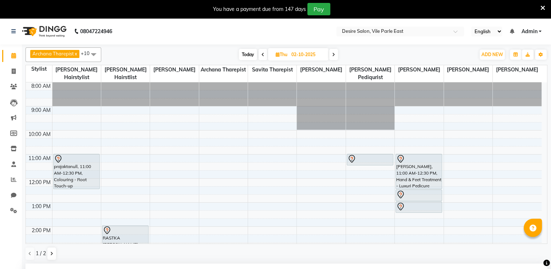
click at [296, 58] on input "02-10-2025" at bounding box center [307, 54] width 36 height 11
select select "10"
select select "2025"
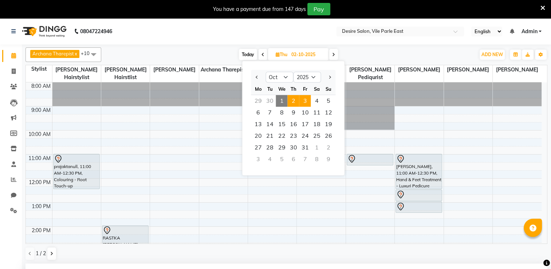
click at [301, 101] on span "3" at bounding box center [305, 101] width 12 height 12
type input "03-10-2025"
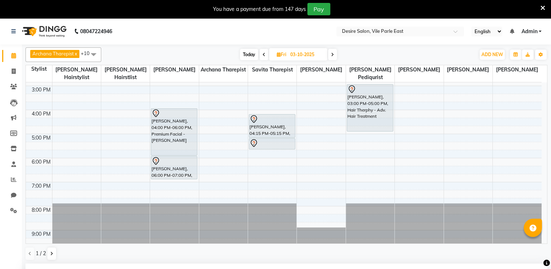
scroll to position [17, 0]
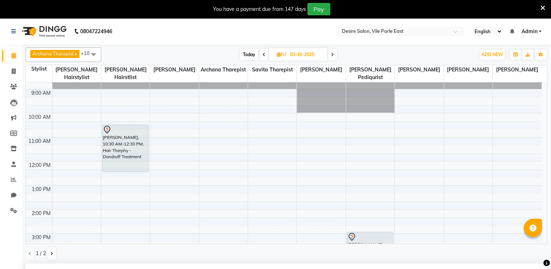
click at [287, 55] on span "Fri" at bounding box center [281, 54] width 13 height 5
select select "10"
select select "2025"
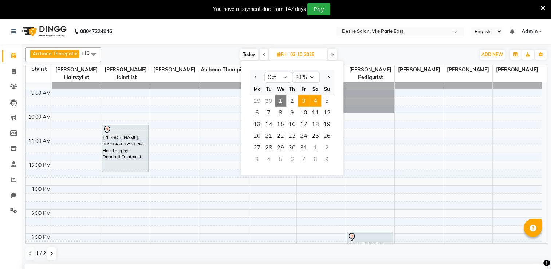
click at [317, 100] on span "4" at bounding box center [316, 101] width 12 height 12
type input "04-10-2025"
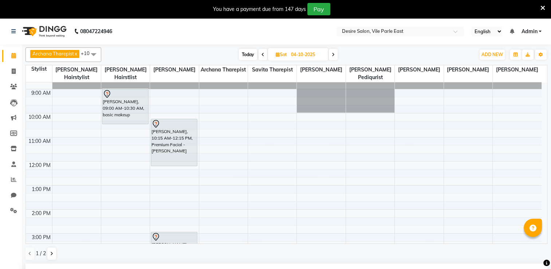
click at [295, 58] on input "04-10-2025" at bounding box center [307, 54] width 36 height 11
select select "10"
select select "2025"
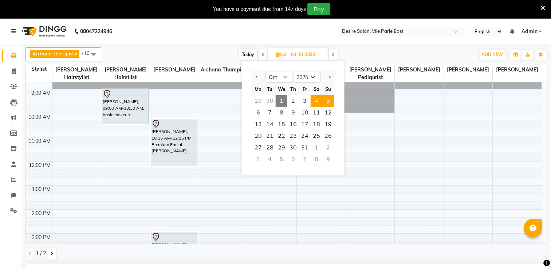
click at [328, 99] on span "5" at bounding box center [328, 101] width 12 height 12
type input "05-10-2025"
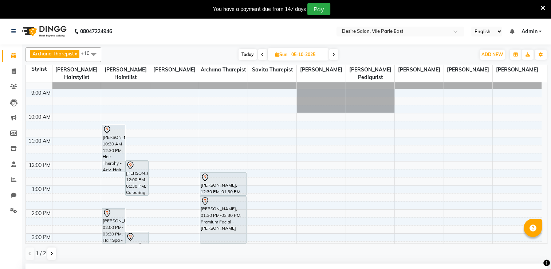
click at [297, 53] on input "05-10-2025" at bounding box center [307, 54] width 36 height 11
select select "10"
select select "2025"
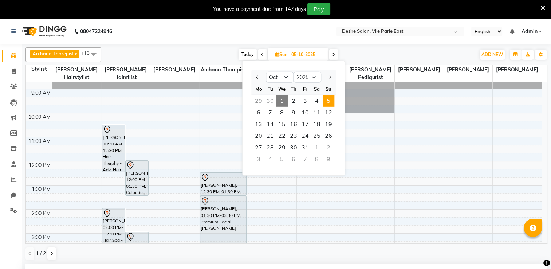
click at [281, 100] on span "1" at bounding box center [282, 101] width 12 height 12
type input "01-10-2025"
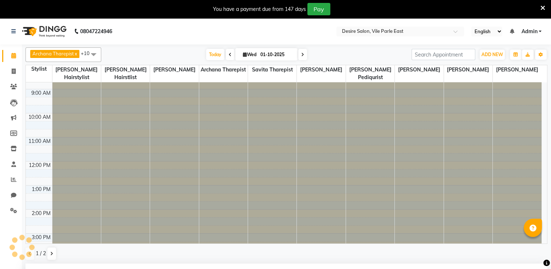
scroll to position [165, 0]
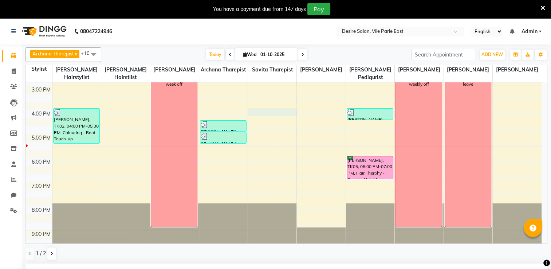
click at [281, 100] on div "8:00 AM 9:00 AM 10:00 AM 11:00 AM 12:00 PM 1:00 PM 2:00 PM 3:00 PM 4:00 PM 5:00…" at bounding box center [284, 86] width 516 height 336
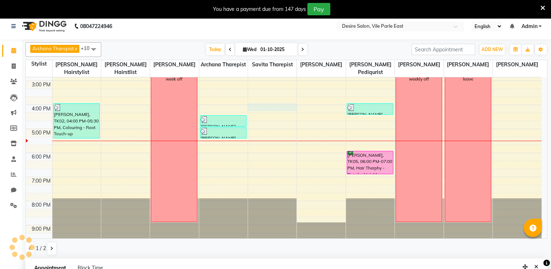
select select "75803"
select select "tentative"
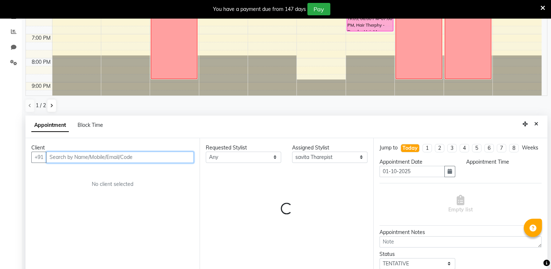
select select "960"
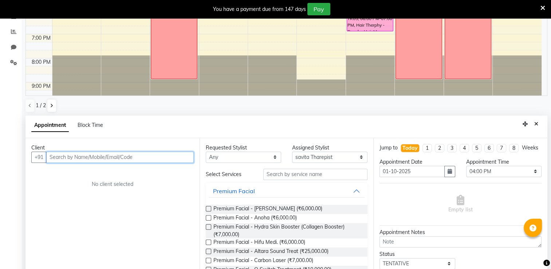
scroll to position [160, 0]
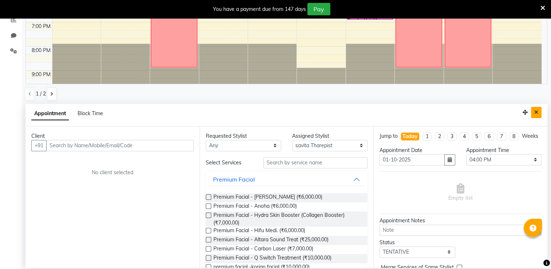
click at [537, 110] on icon "Close" at bounding box center [537, 112] width 4 height 5
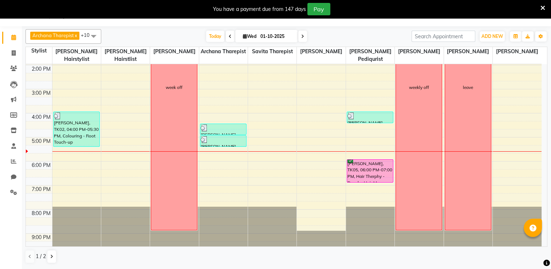
click at [267, 39] on input "01-10-2025" at bounding box center [276, 36] width 36 height 11
select select "10"
select select "2025"
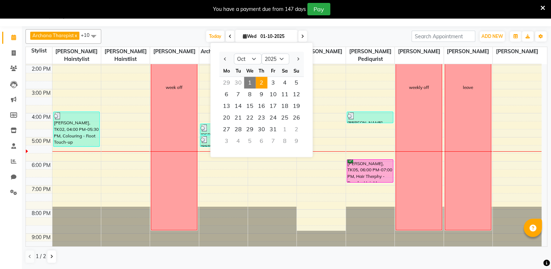
click at [261, 82] on span "2" at bounding box center [262, 83] width 12 height 12
type input "02-10-2025"
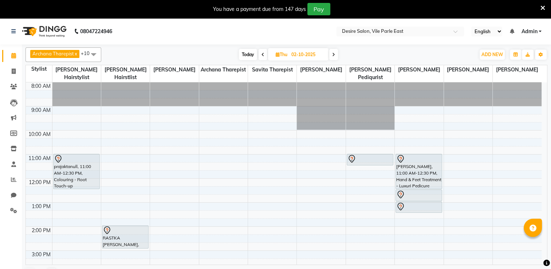
scroll to position [18, 0]
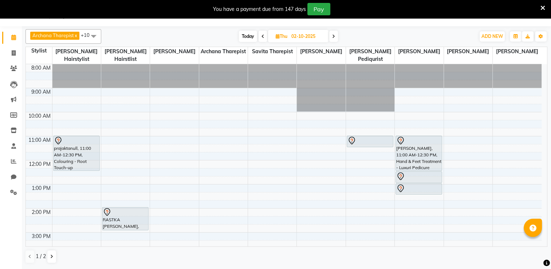
click at [286, 35] on span "Thu" at bounding box center [281, 36] width 15 height 5
select select "10"
select select "2025"
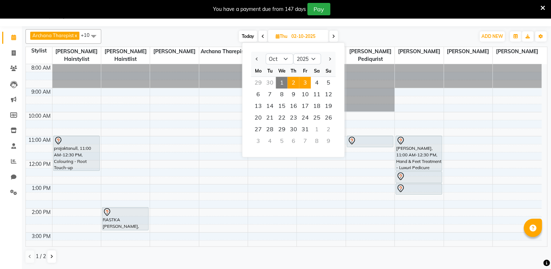
click at [306, 84] on span "3" at bounding box center [305, 83] width 12 height 12
type input "03-10-2025"
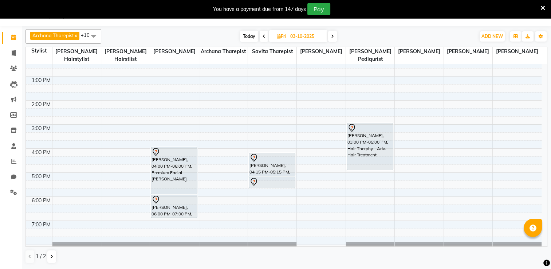
scroll to position [108, 0]
click at [303, 36] on input "03-10-2025" at bounding box center [306, 36] width 36 height 11
select select "10"
select select "2025"
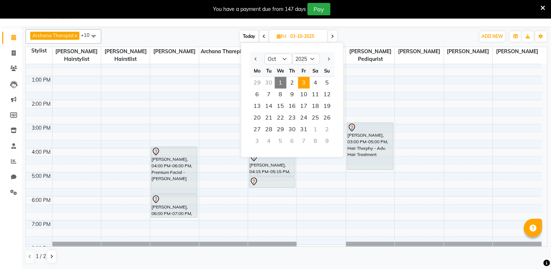
click at [303, 36] on input "03-10-2025" at bounding box center [306, 36] width 36 height 11
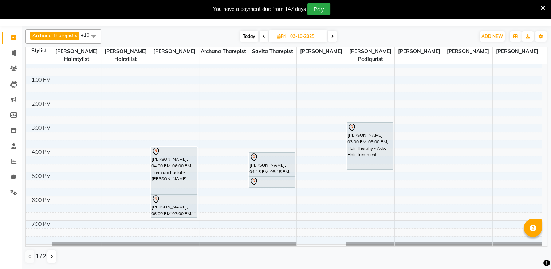
drag, startPoint x: 303, startPoint y: 36, endPoint x: 302, endPoint y: 33, distance: 3.7
click at [302, 33] on input "03-10-2025" at bounding box center [306, 36] width 36 height 11
select select "10"
select select "2025"
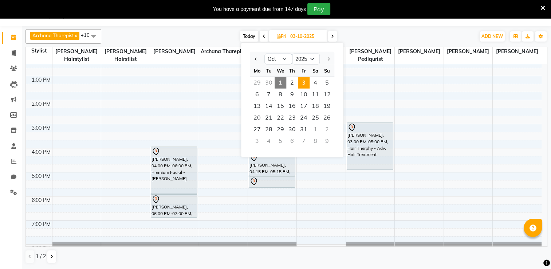
click at [281, 82] on span "1" at bounding box center [281, 83] width 12 height 12
type input "01-10-2025"
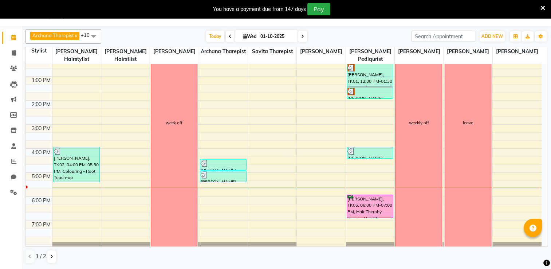
scroll to position [103, 0]
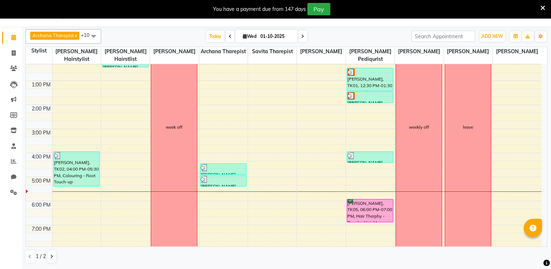
click at [269, 33] on input "01-10-2025" at bounding box center [276, 36] width 36 height 11
select select "10"
select select "2025"
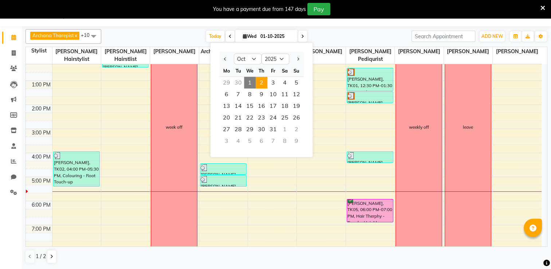
click at [262, 82] on span "2" at bounding box center [262, 83] width 12 height 12
type input "02-10-2025"
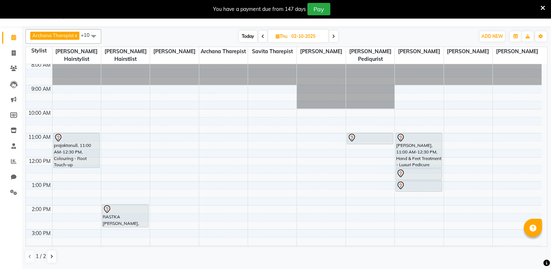
scroll to position [0, 0]
